Goal: Task Accomplishment & Management: Complete application form

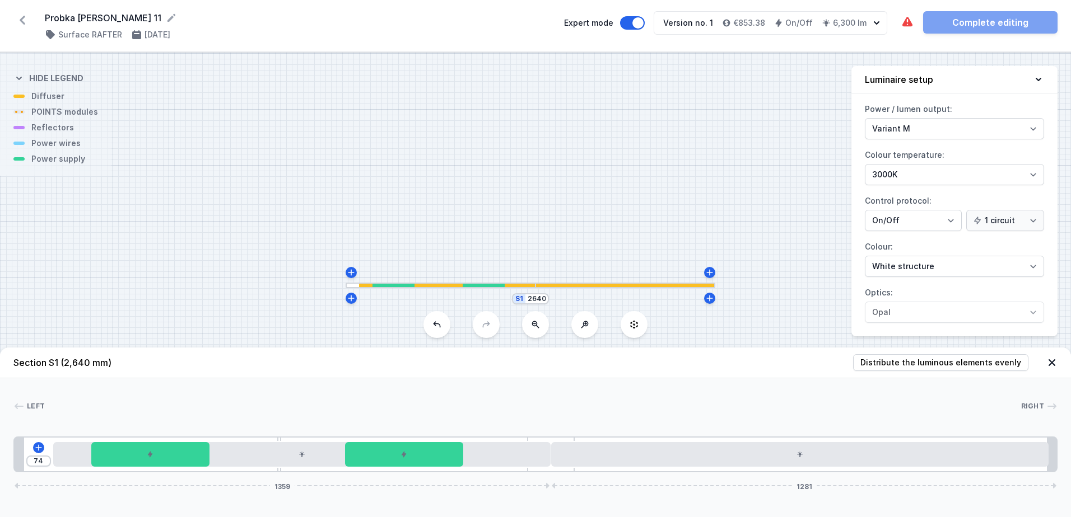
select select "M"
select select "3000"
click at [25, 21] on icon at bounding box center [22, 20] width 18 height 18
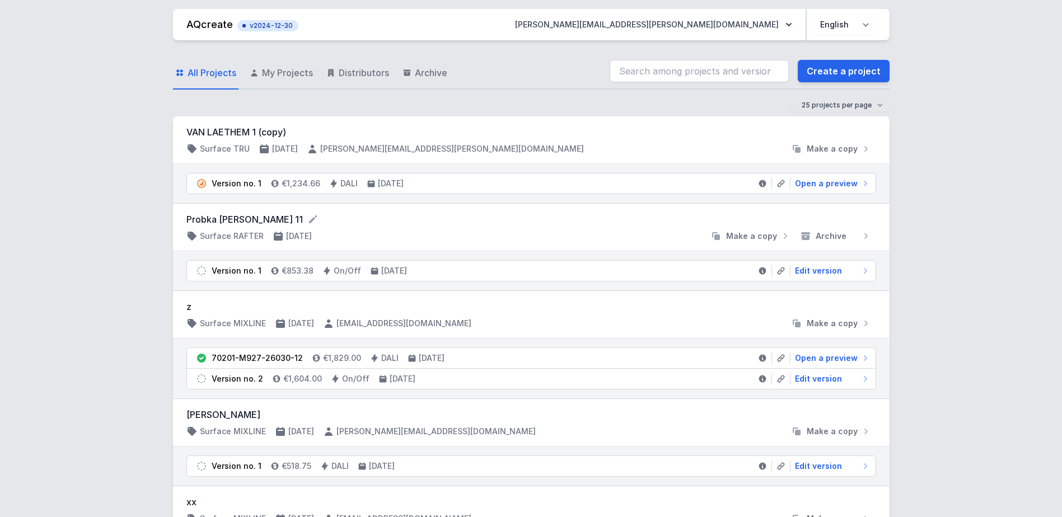
click at [241, 223] on form "Probka [PERSON_NAME] 11" at bounding box center [531, 219] width 690 height 13
click at [245, 234] on h4 "Surface RAFTER" at bounding box center [232, 236] width 64 height 11
click at [816, 273] on span "Edit version" at bounding box center [818, 270] width 47 height 11
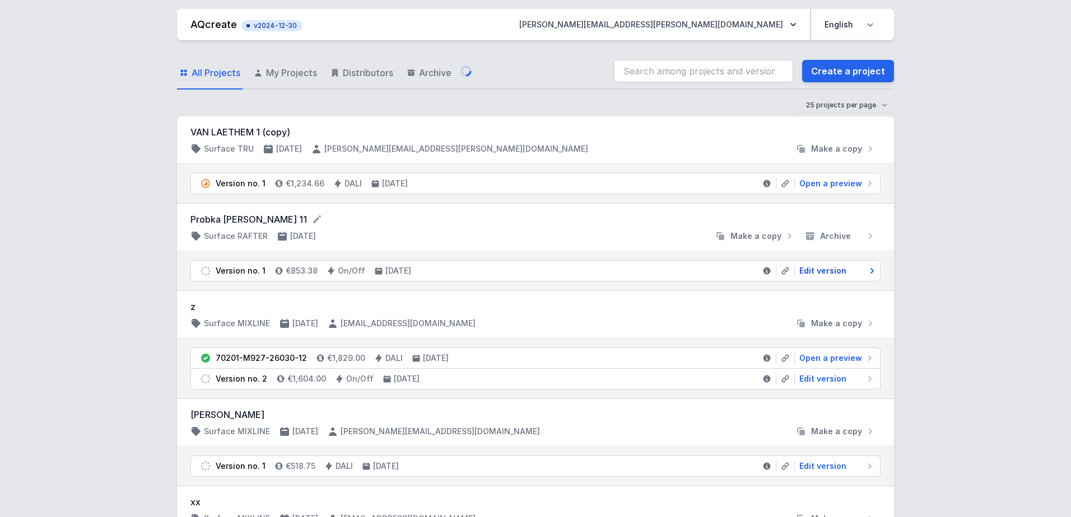
select select "M"
select select "3000"
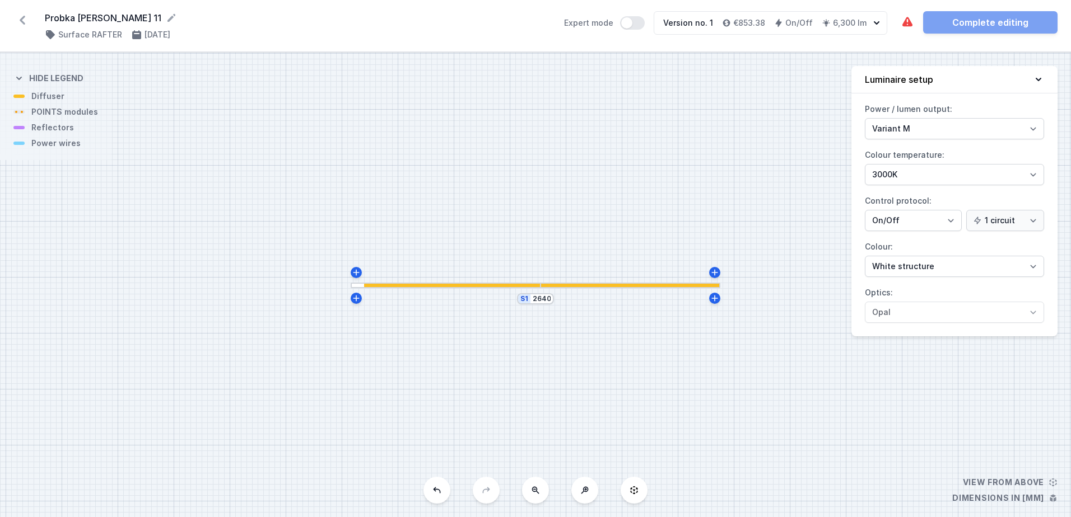
click at [1037, 79] on icon at bounding box center [1038, 79] width 6 height 3
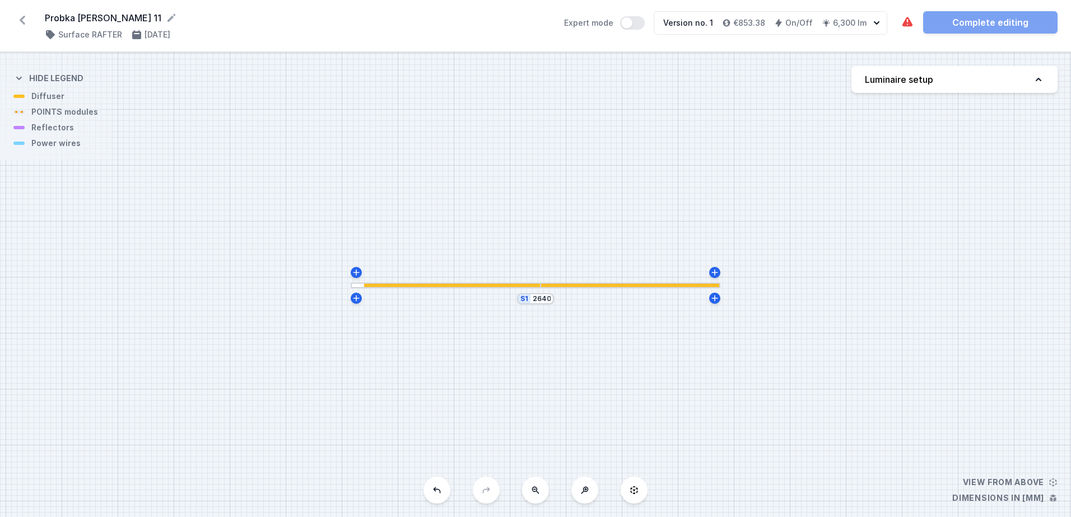
click at [1037, 79] on icon at bounding box center [1038, 79] width 11 height 11
select select "M"
select select "3000"
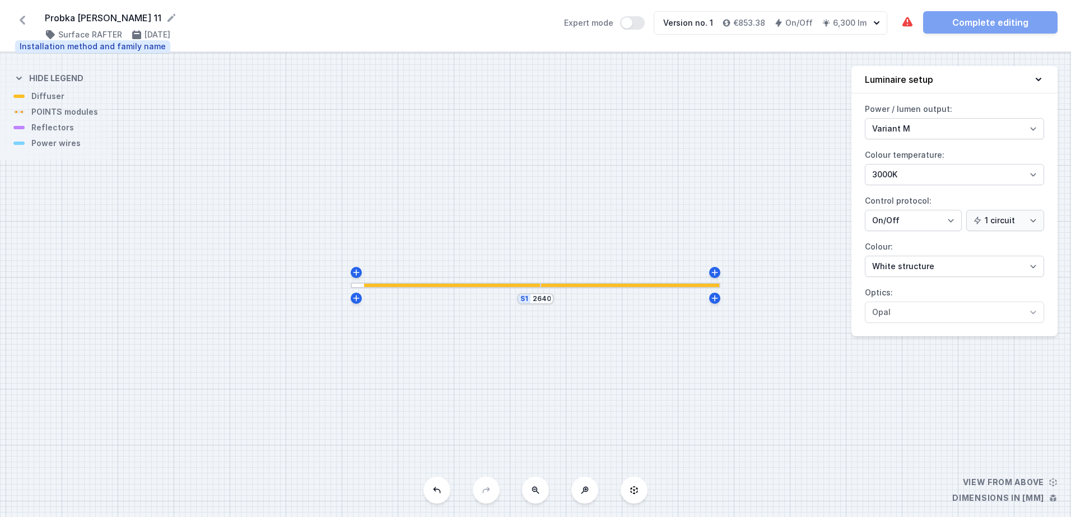
click at [84, 36] on h4 "Surface RAFTER" at bounding box center [90, 34] width 64 height 11
click at [92, 36] on h4 "Surface RAFTER" at bounding box center [90, 34] width 64 height 11
click at [965, 19] on div "The required parts have not been added. Complete editing" at bounding box center [979, 22] width 157 height 22
click at [20, 22] on icon at bounding box center [22, 20] width 18 height 18
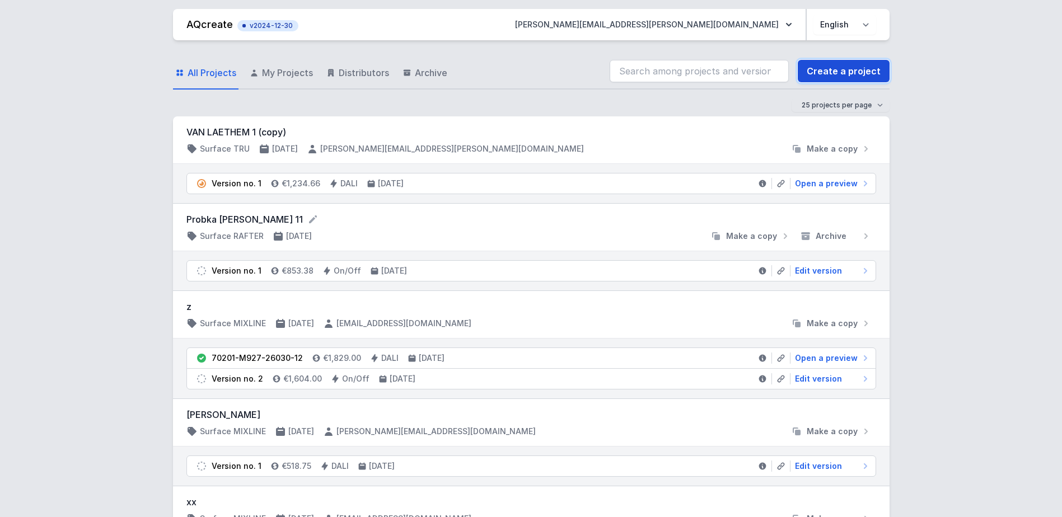
click at [846, 74] on link "Create a project" at bounding box center [844, 71] width 92 height 22
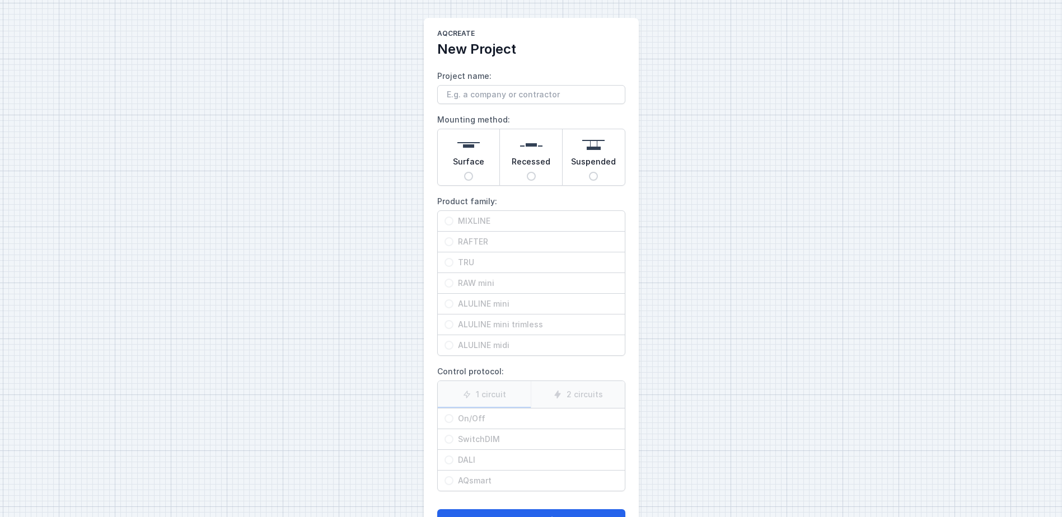
click at [593, 172] on input "Suspended" at bounding box center [593, 176] width 9 height 9
radio input "true"
click at [447, 262] on input "TRU" at bounding box center [449, 262] width 9 height 9
radio input "true"
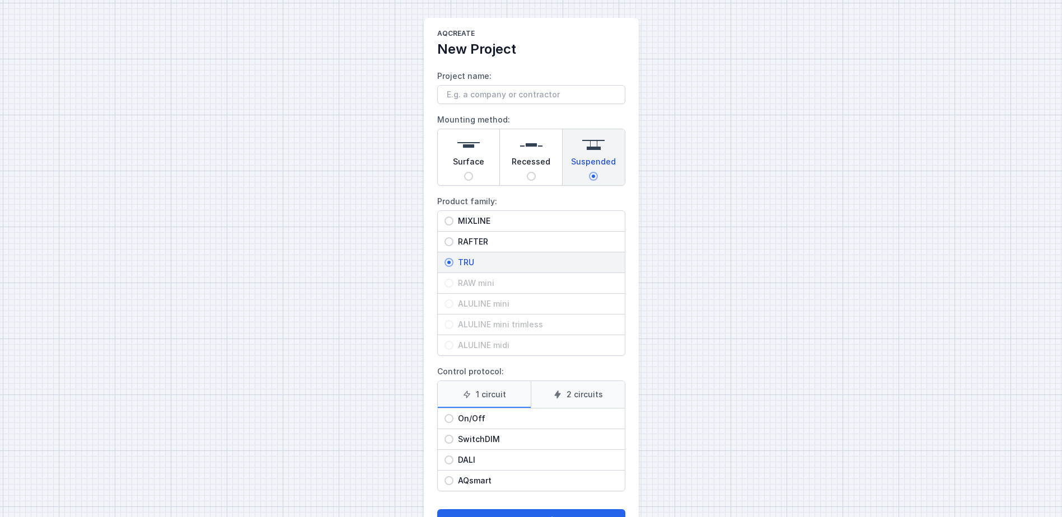
click at [449, 420] on input "On/Off" at bounding box center [449, 418] width 9 height 9
radio input "true"
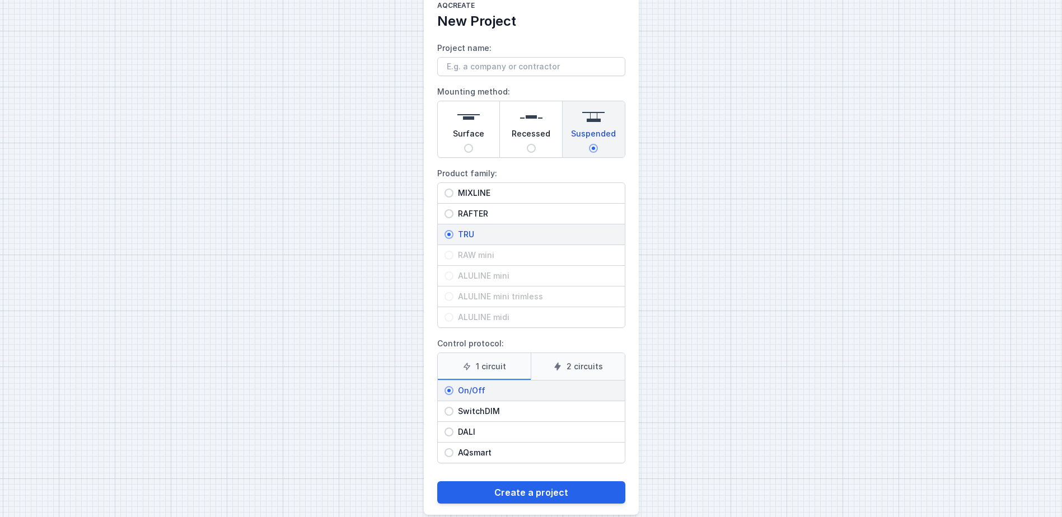
scroll to position [44, 0]
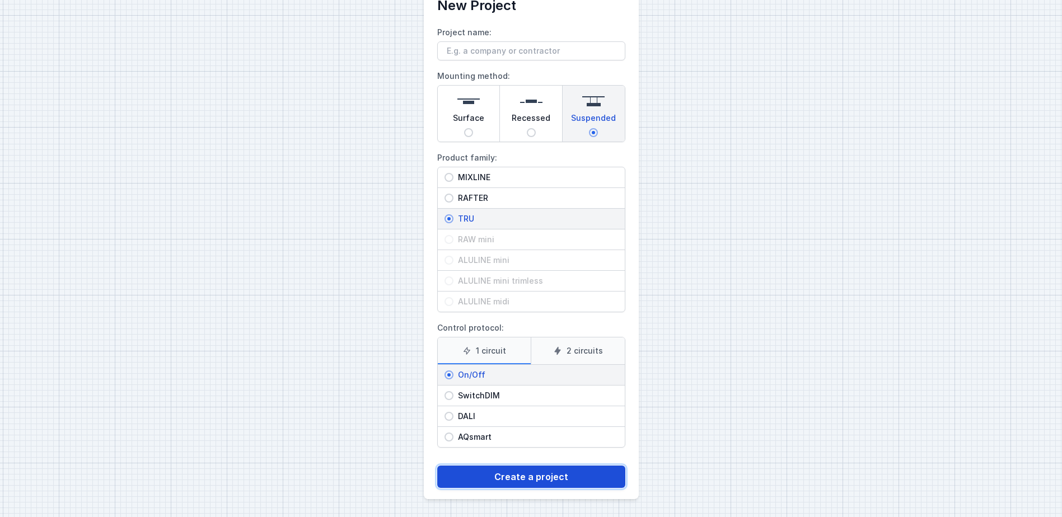
click at [547, 473] on button "Create a project" at bounding box center [531, 477] width 188 height 22
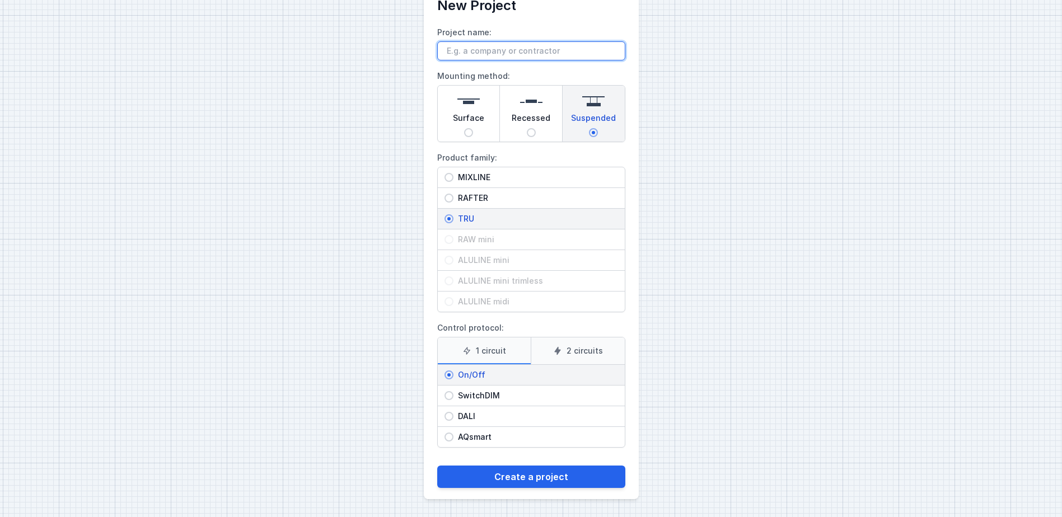
click at [454, 53] on input "Project name:" at bounding box center [531, 50] width 188 height 19
type input "Probka [PERSON_NAME] 12"
click at [437, 466] on button "Create a project" at bounding box center [531, 477] width 188 height 22
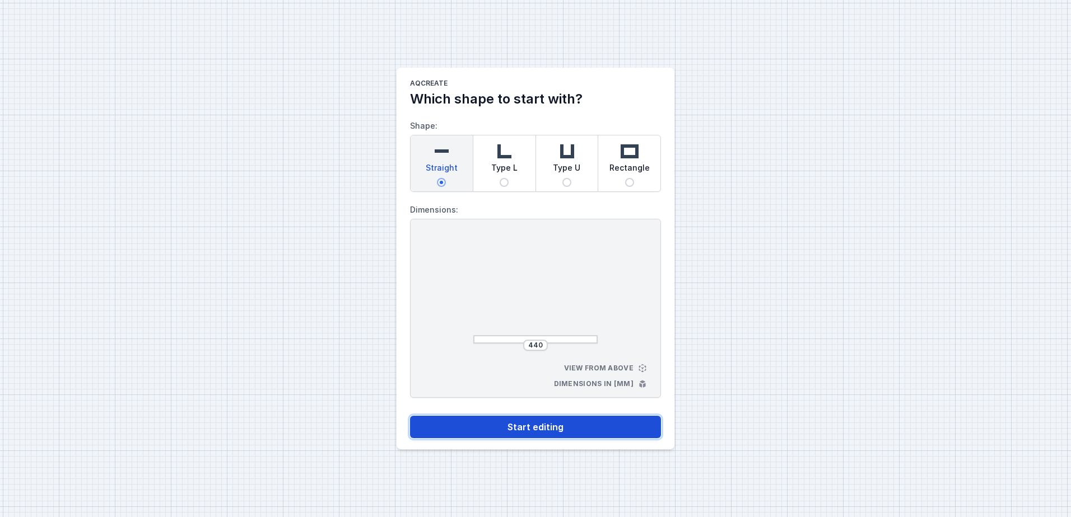
click at [538, 424] on button "Start editing" at bounding box center [535, 427] width 251 height 22
select select "M"
select select "3000"
select select "opal"
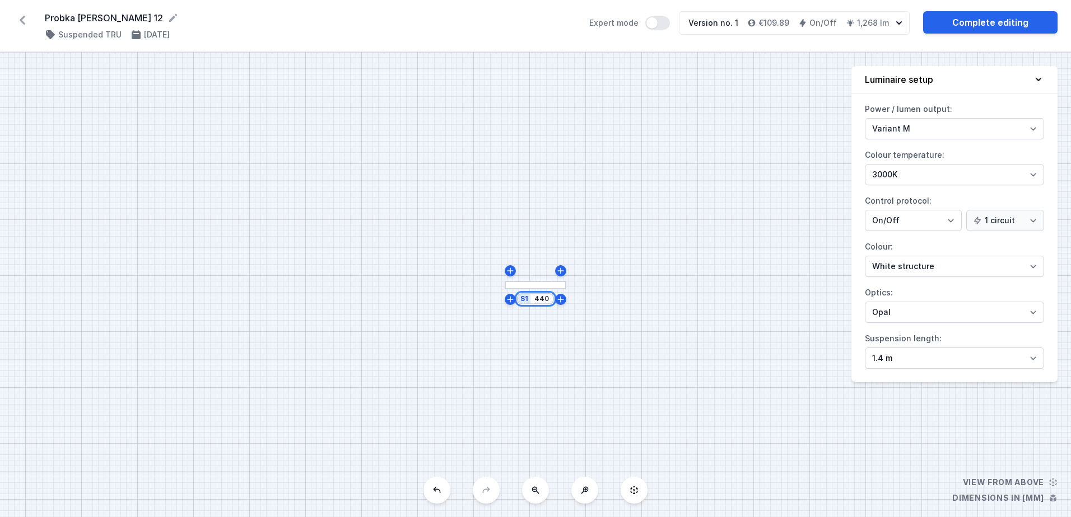
click at [539, 297] on input "440" at bounding box center [542, 299] width 18 height 9
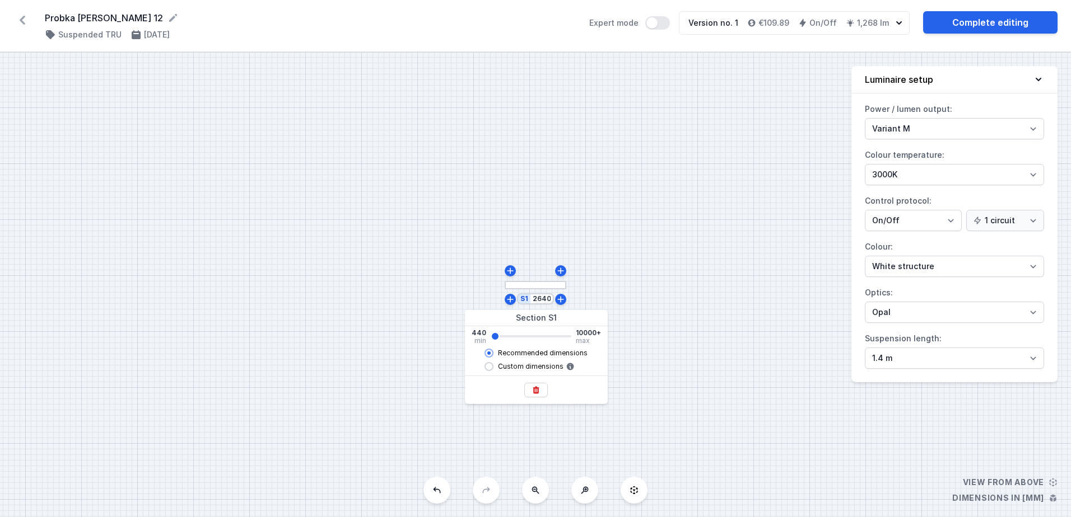
type input "2682"
type input "2680"
click at [488, 366] on input "Custom dimensions" at bounding box center [488, 366] width 9 height 9
radio input "true"
type input "2682"
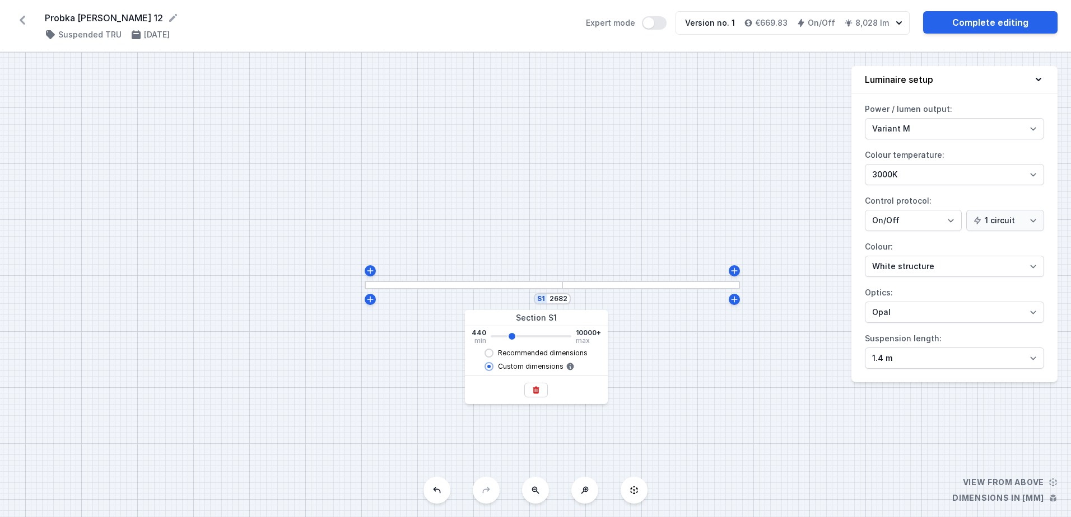
click at [490, 351] on input "Recommended dimensions" at bounding box center [488, 353] width 9 height 9
radio input "true"
radio input "false"
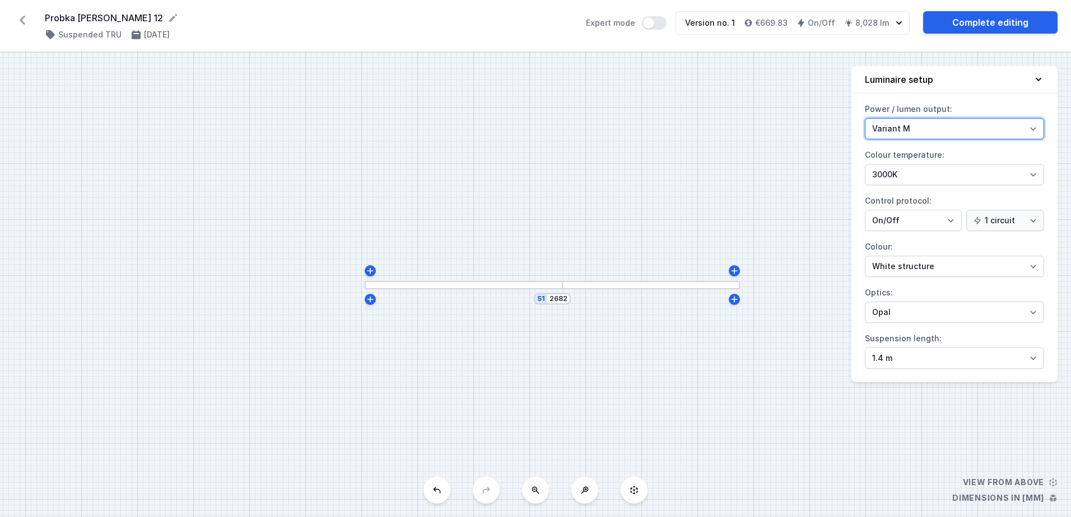
click at [1035, 128] on select "Variant L Variant M" at bounding box center [954, 128] width 179 height 21
click at [865, 118] on select "Variant L Variant M" at bounding box center [954, 128] width 179 height 21
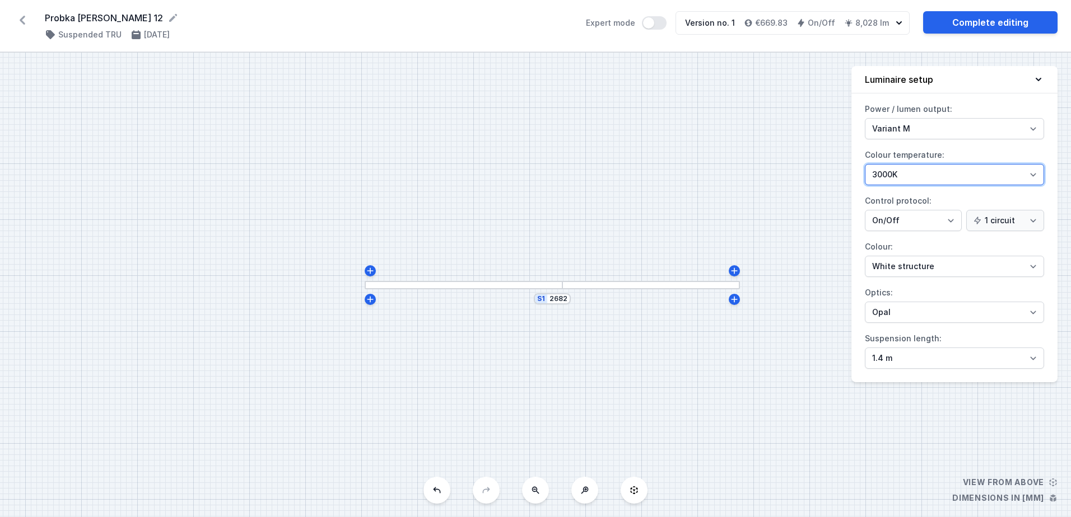
click at [1035, 174] on select "4000K 3000K 2700K" at bounding box center [954, 174] width 179 height 21
select select "4000"
click at [865, 164] on select "4000K 3000K 2700K" at bounding box center [954, 174] width 179 height 21
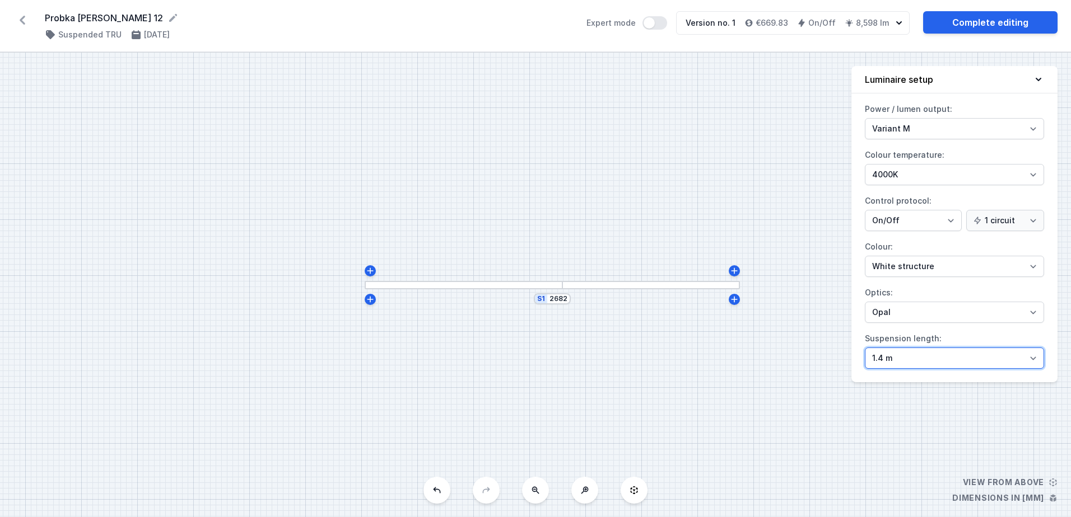
click at [1033, 361] on select "1.4 m 3 m 4 m 5 m" at bounding box center [954, 358] width 179 height 21
click at [1034, 361] on select "1.4 m 3 m 4 m 5 m" at bounding box center [954, 358] width 179 height 21
click at [665, 348] on div "S1 2682" at bounding box center [535, 285] width 1071 height 465
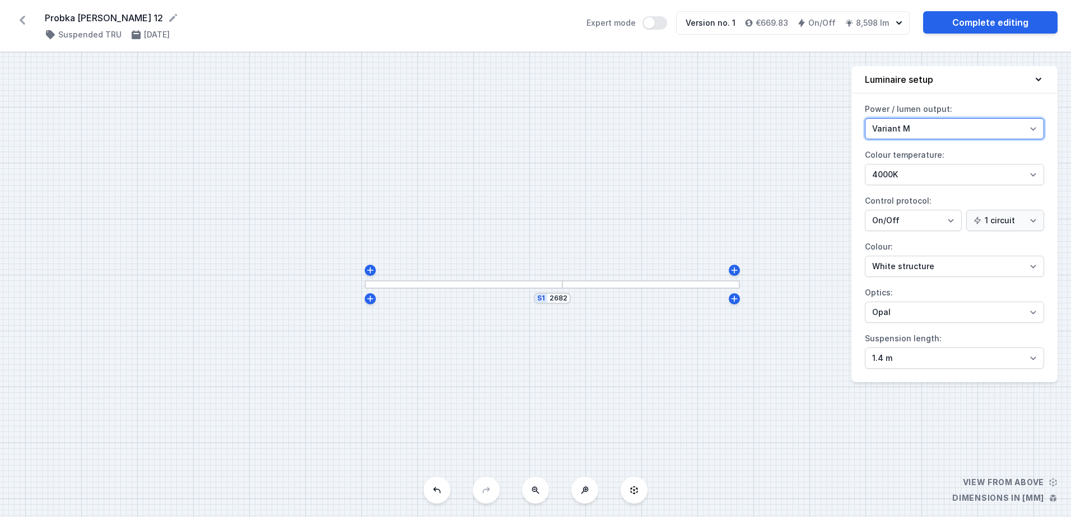
click at [1034, 131] on select "Variant L Variant M" at bounding box center [954, 128] width 179 height 21
select select "L"
click at [865, 118] on select "Variant L Variant M" at bounding box center [954, 128] width 179 height 21
